Goal: Transaction & Acquisition: Purchase product/service

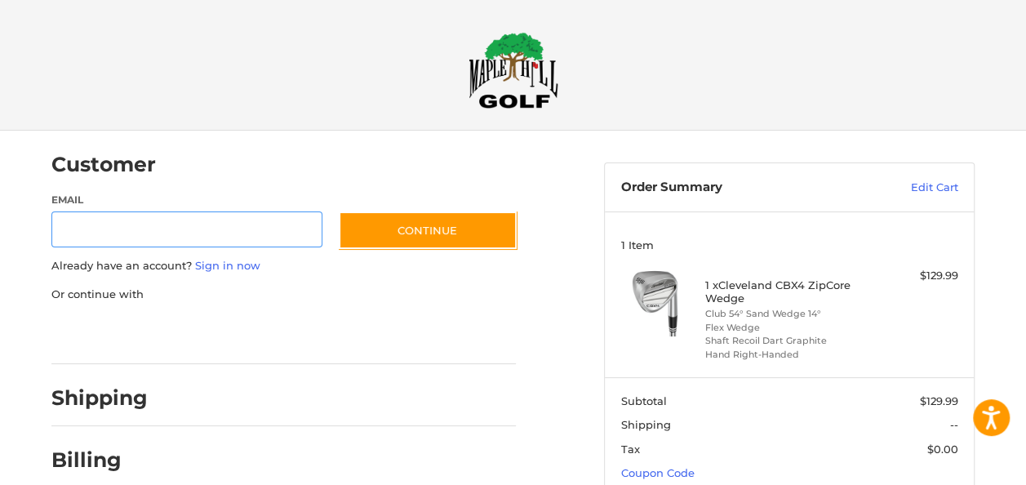
scroll to position [33, 0]
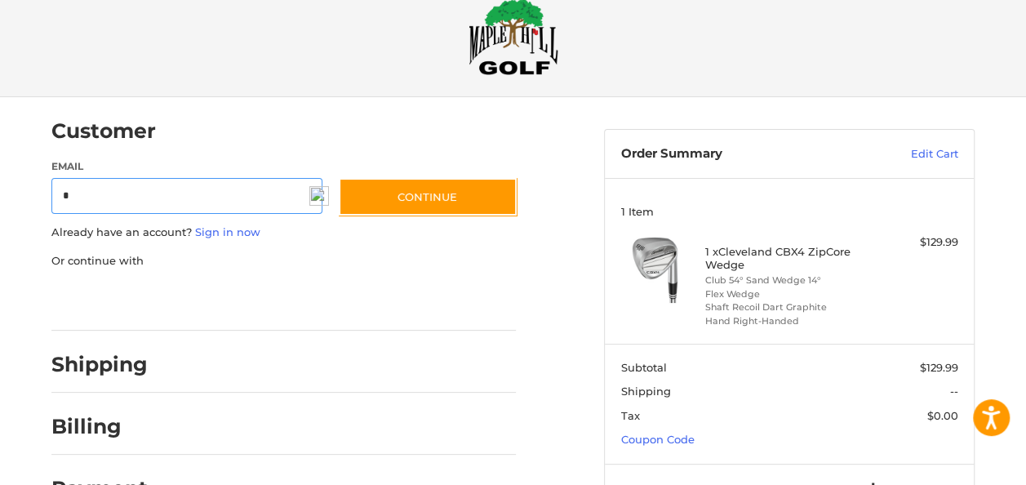
type input "**********"
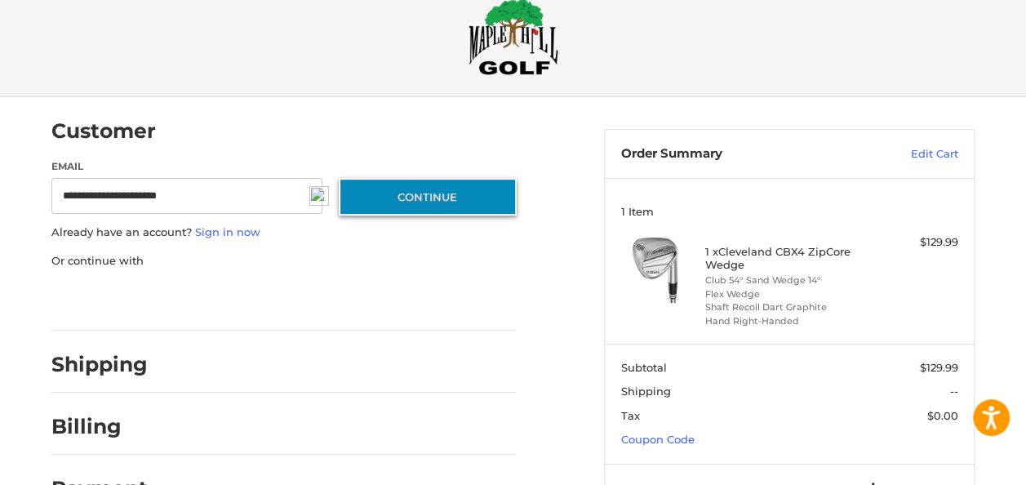
click at [424, 210] on button "Continue" at bounding box center [428, 197] width 178 height 38
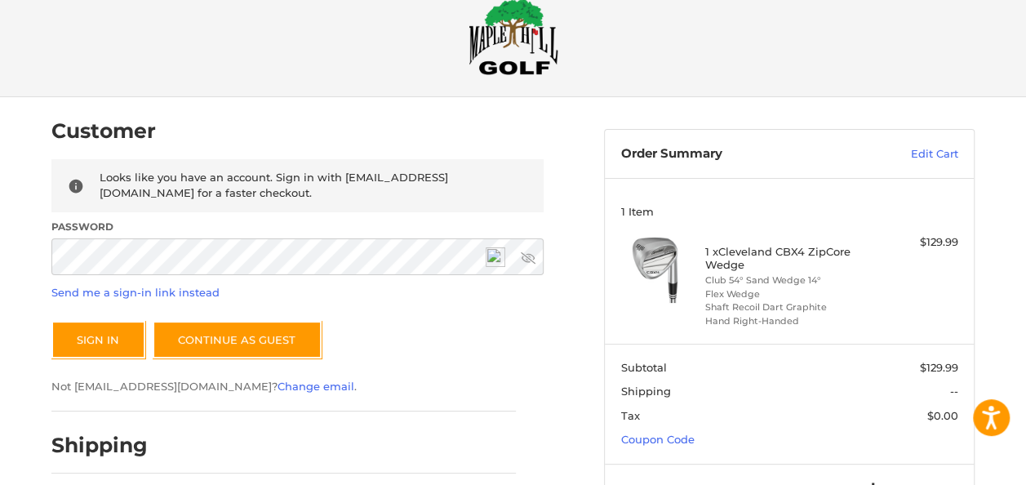
click at [487, 403] on fieldset "Returning Customer Looks like you have an account. Sign in with [EMAIL_ADDRESS]…" at bounding box center [297, 284] width 492 height 251
click at [113, 354] on button "Sign In" at bounding box center [98, 340] width 94 height 38
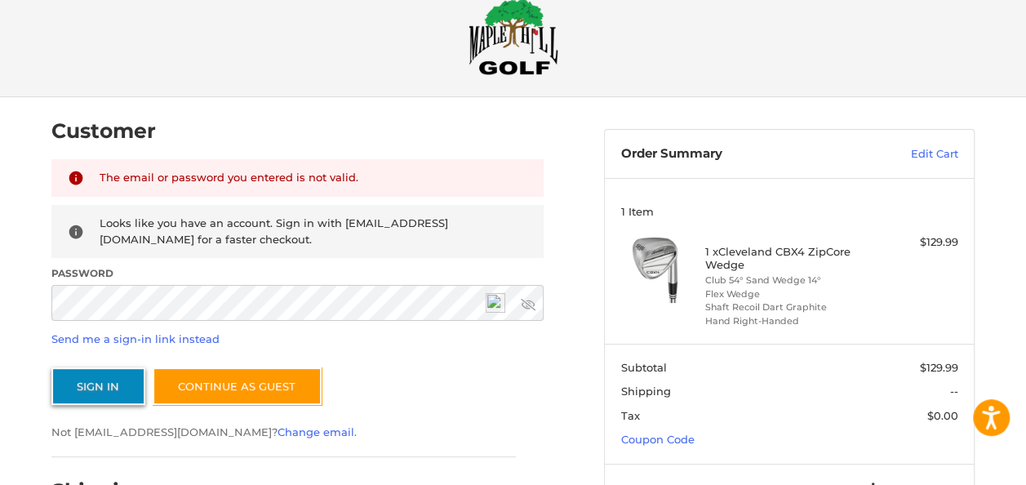
click at [111, 393] on button "Sign In" at bounding box center [98, 386] width 94 height 38
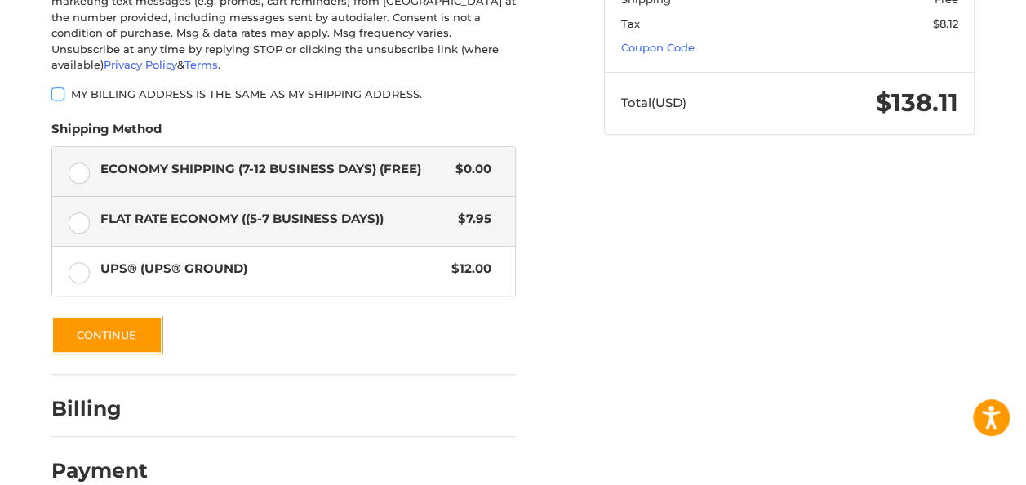
scroll to position [440, 0]
